Goal: Information Seeking & Learning: Check status

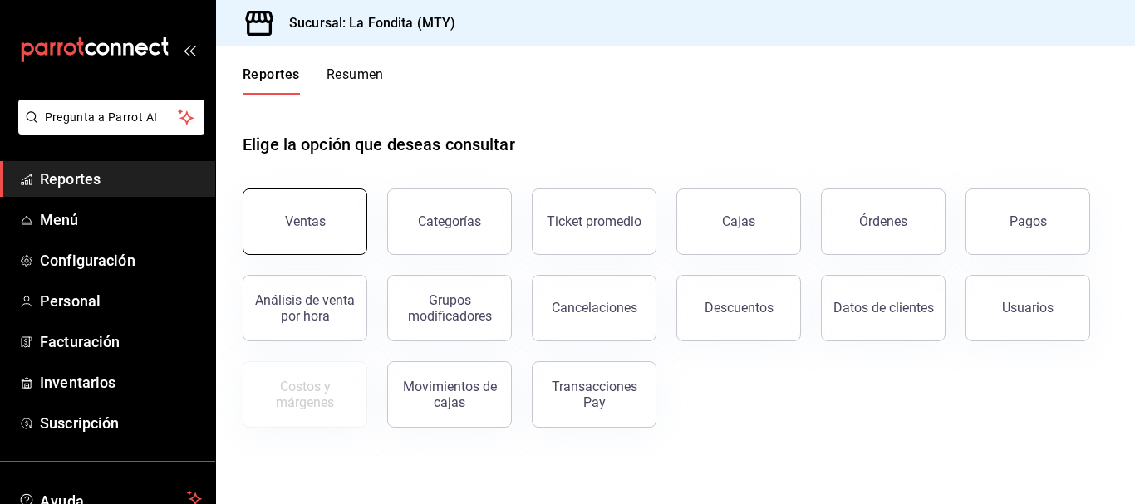
click at [334, 217] on button "Ventas" at bounding box center [305, 222] width 125 height 66
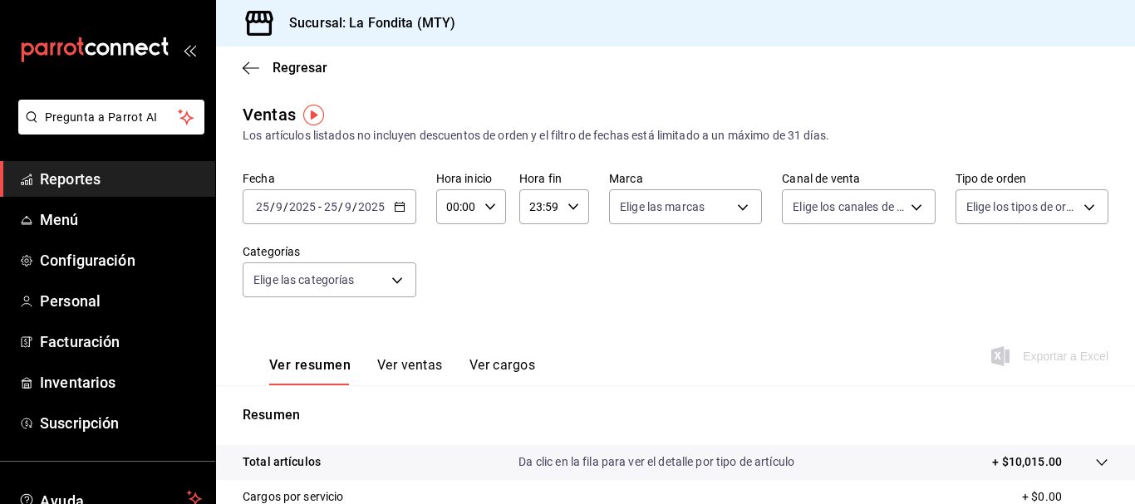
click at [401, 209] on icon "button" at bounding box center [400, 207] width 12 height 12
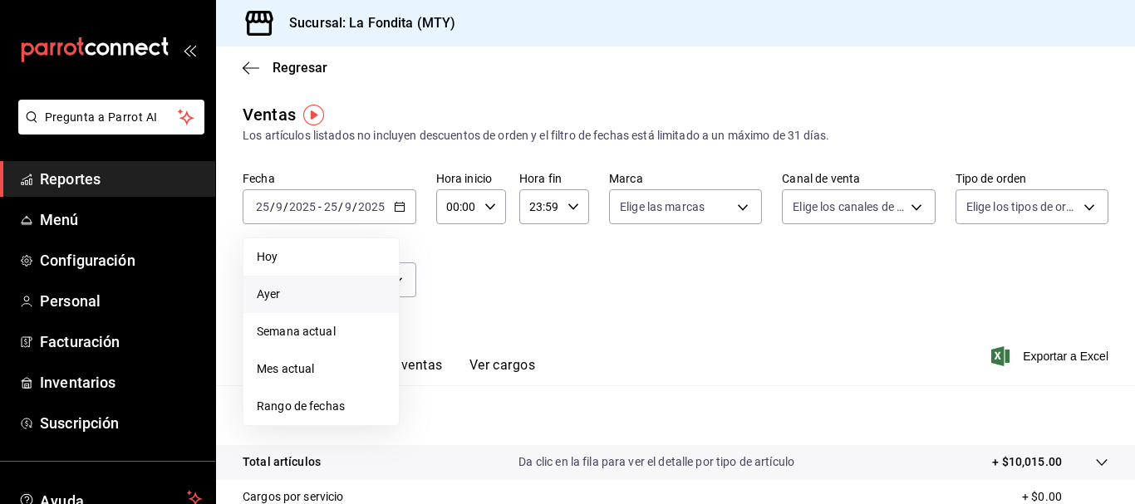
click at [288, 296] on span "Ayer" at bounding box center [321, 294] width 129 height 17
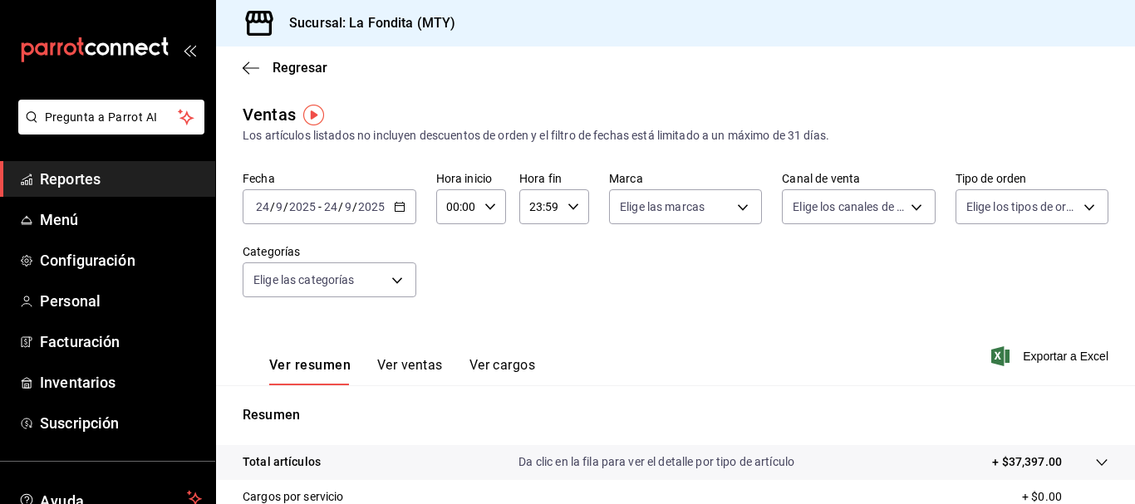
click at [415, 365] on button "Ver ventas" at bounding box center [410, 371] width 66 height 28
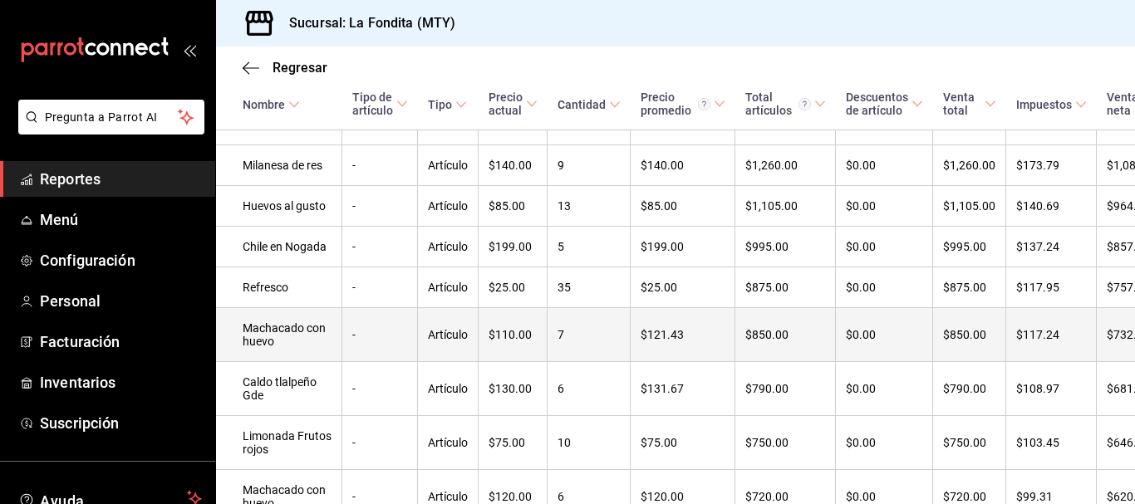
scroll to position [665, 0]
